Goal: Task Accomplishment & Management: Use online tool/utility

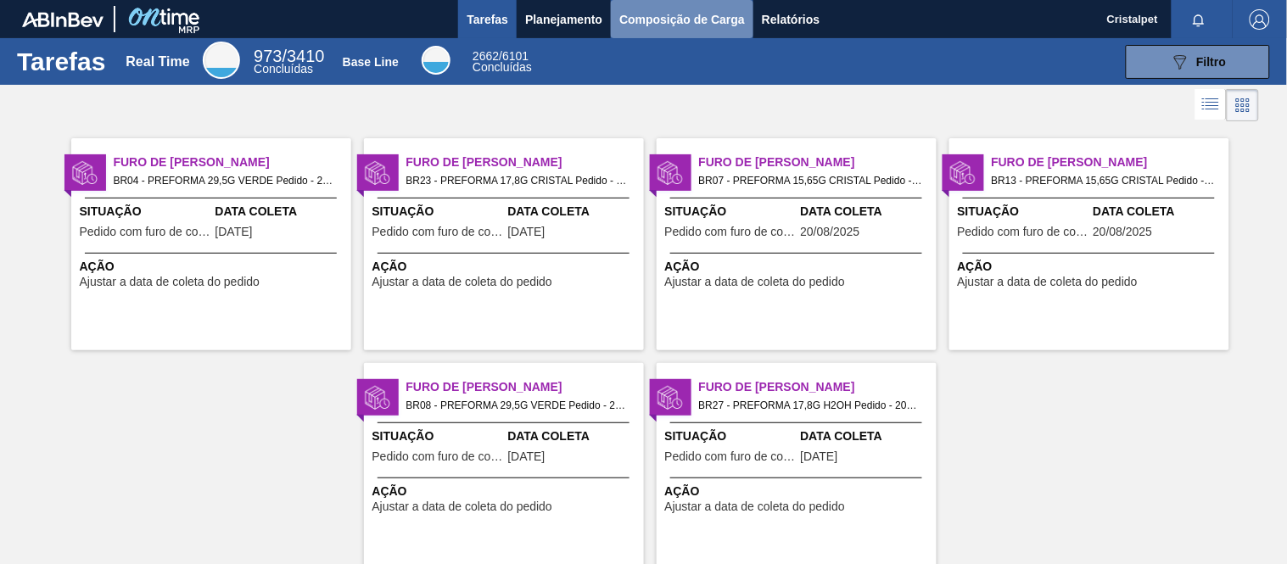
click at [675, 2] on button "Composição de Carga" at bounding box center [682, 19] width 143 height 38
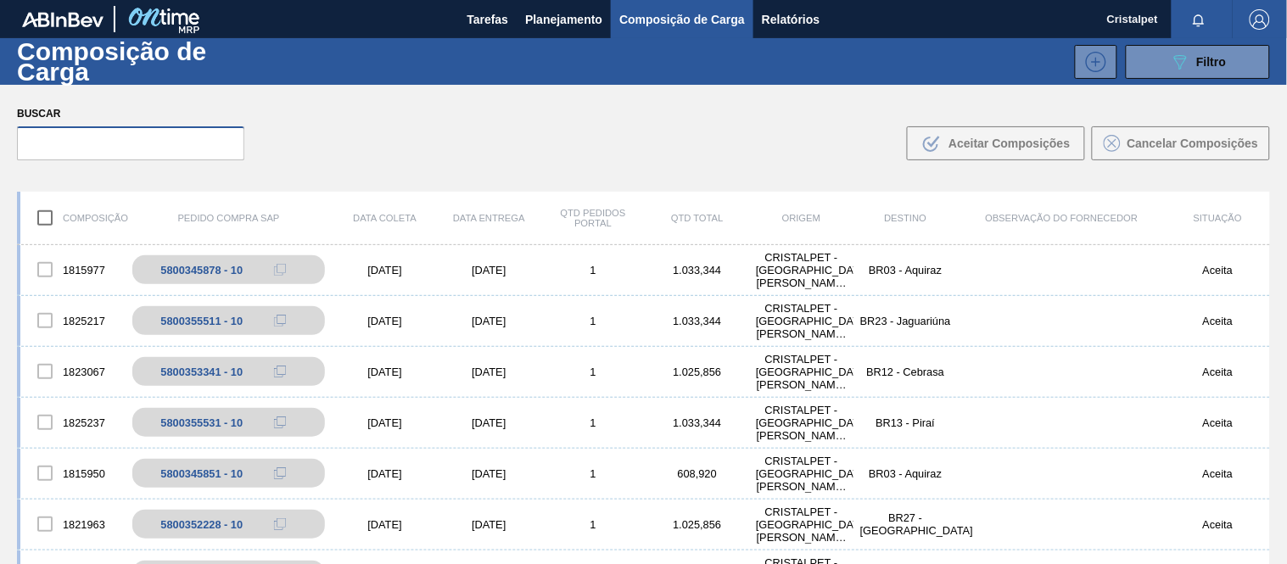
click at [77, 148] on input "text" at bounding box center [130, 143] width 227 height 34
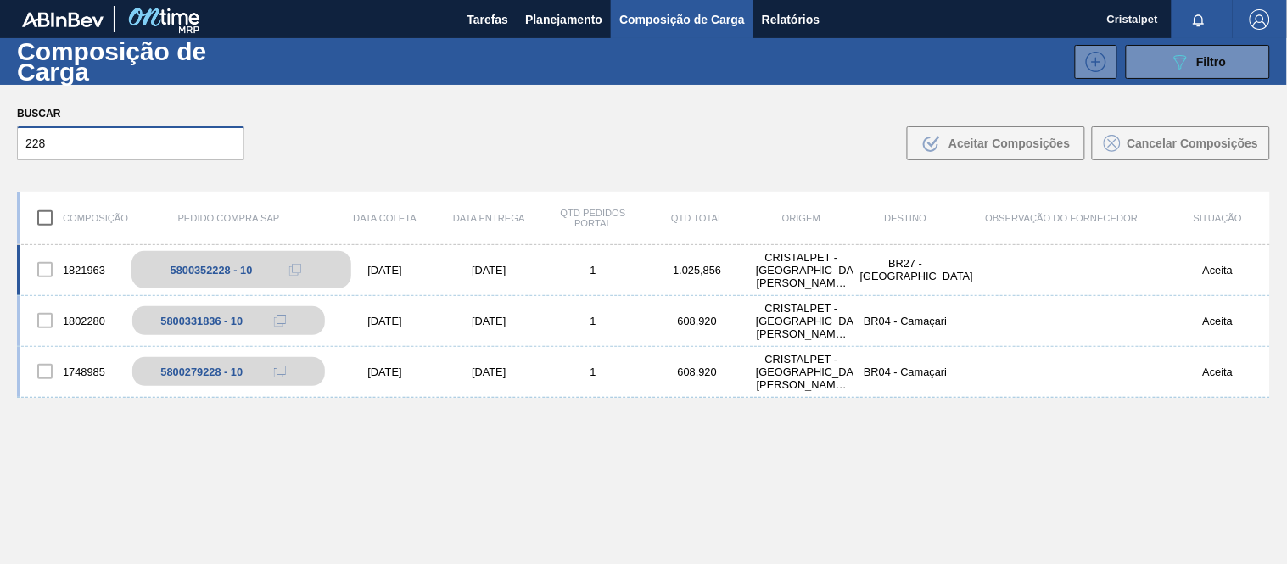
type input "228"
click at [219, 264] on div "5800352228 - 10" at bounding box center [212, 270] width 82 height 13
click at [255, 271] on div "5800352228 - 10" at bounding box center [241, 269] width 221 height 37
click at [207, 272] on div "5800352228 - 10" at bounding box center [212, 270] width 82 height 13
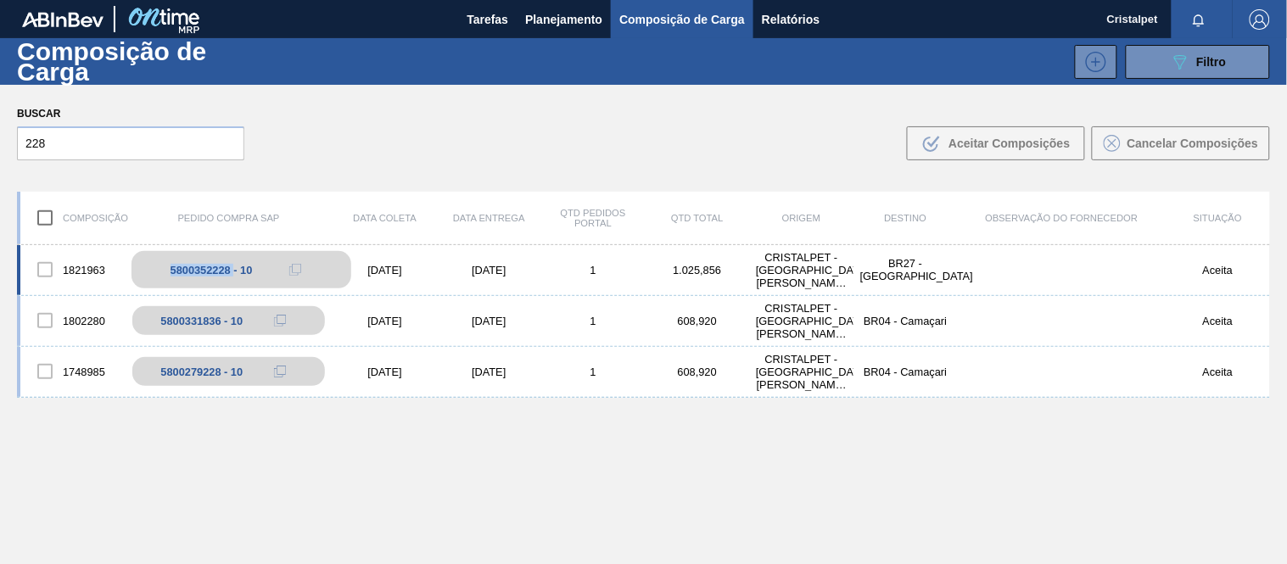
click at [207, 272] on div "5800352228 - 10" at bounding box center [212, 270] width 82 height 13
click at [369, 263] on div "1821963 5800352228 - 10 [DATE] [DATE] 1 1.025,856 CRISTALPET - [GEOGRAPHIC_DATA…" at bounding box center [643, 270] width 1253 height 51
click at [371, 261] on div "1821963 5800352228 - 10 [DATE] [DATE] 1 1.025,856 CRISTALPET - [GEOGRAPHIC_DATA…" at bounding box center [643, 270] width 1253 height 51
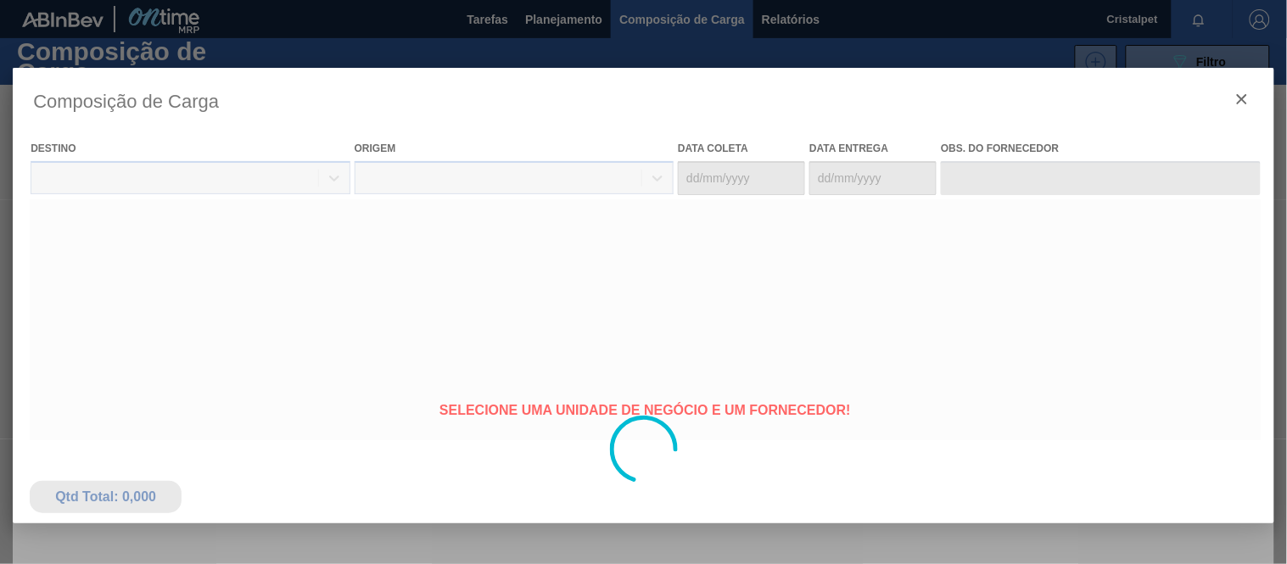
type coleta "[DATE]"
type entrega "[DATE]"
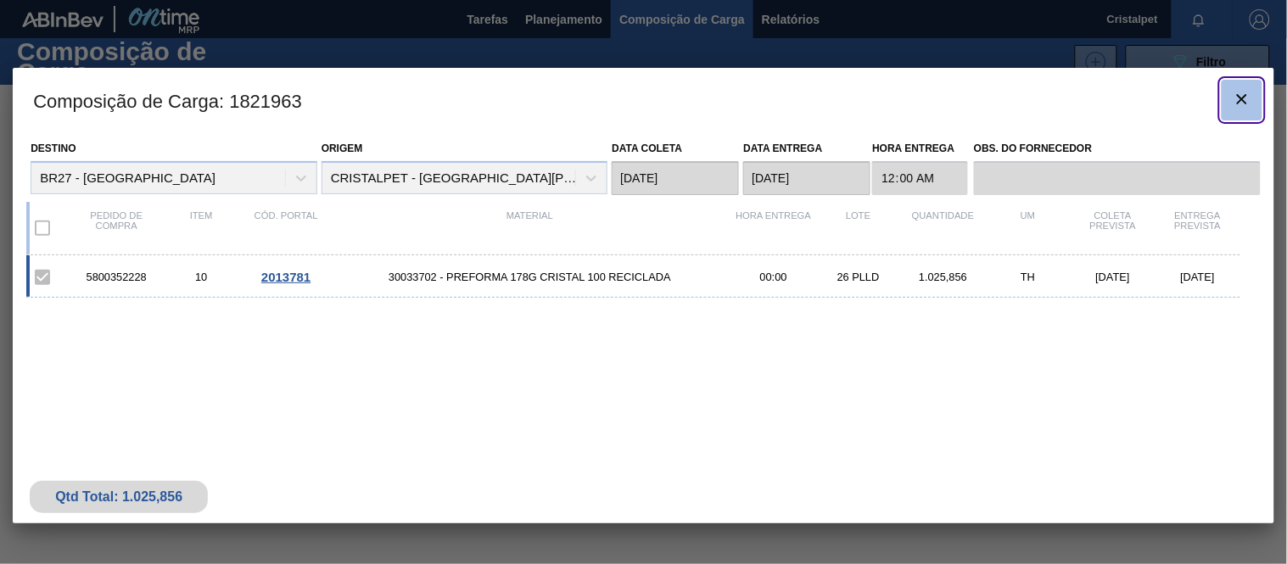
click at [1250, 96] on icon "botão de ícone" at bounding box center [1242, 99] width 20 height 20
